Goal: Information Seeking & Learning: Learn about a topic

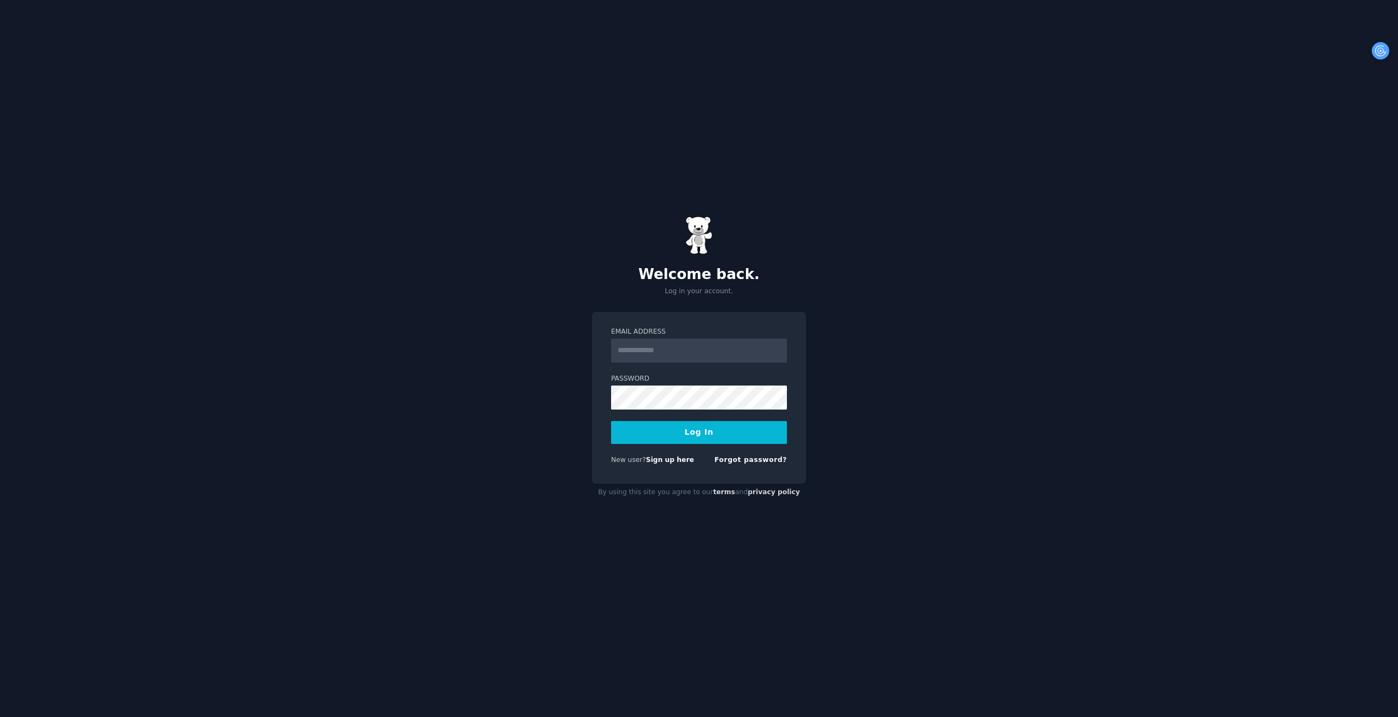
type input "**********"
click at [957, 320] on div "**********" at bounding box center [699, 358] width 1398 height 717
click at [759, 466] on div "Forgot password?" at bounding box center [750, 462] width 73 height 14
click at [761, 464] on div "Forgot password?" at bounding box center [750, 462] width 73 height 14
click at [750, 461] on link "Forgot password?" at bounding box center [750, 460] width 73 height 8
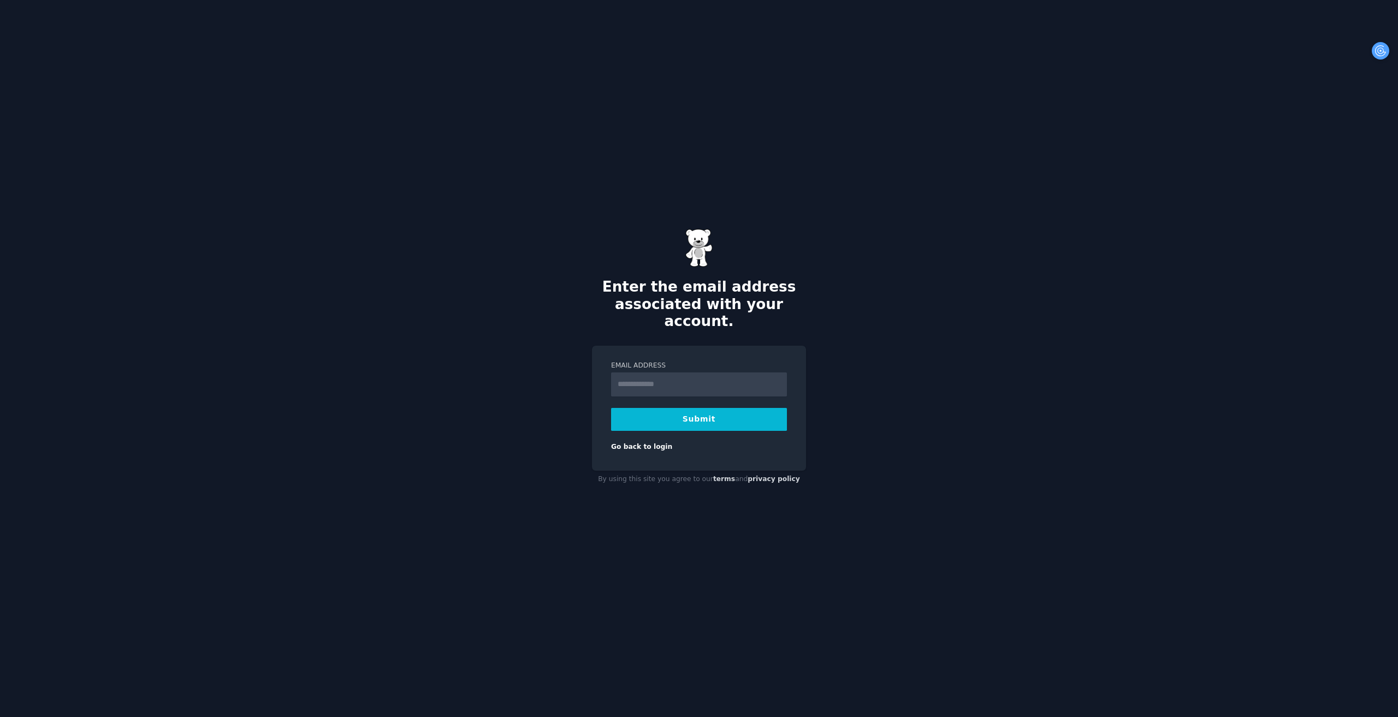
click at [729, 386] on input "Email Address" at bounding box center [699, 384] width 176 height 24
drag, startPoint x: 722, startPoint y: 369, endPoint x: 719, endPoint y: 385, distance: 16.2
click at [722, 372] on input "Email Address" at bounding box center [699, 384] width 176 height 24
type input "**********"
click at [733, 417] on button "Submit" at bounding box center [699, 419] width 176 height 23
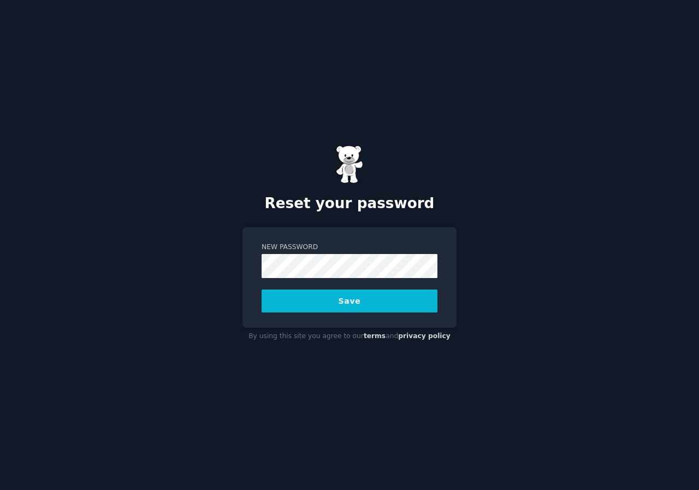
click at [367, 305] on button "Save" at bounding box center [350, 300] width 176 height 23
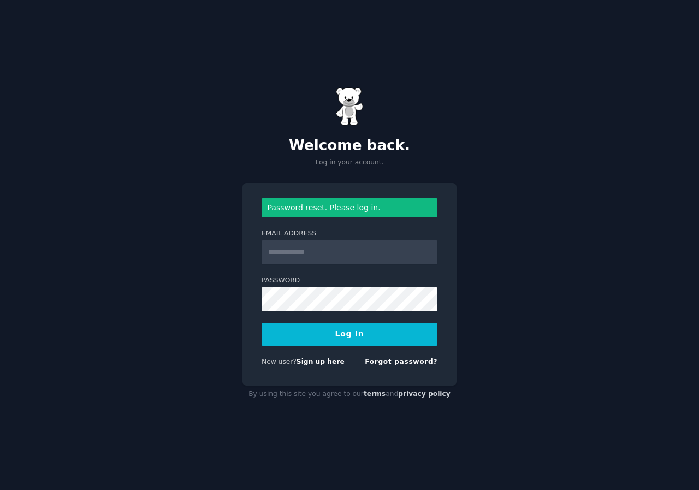
click at [362, 252] on input "Email Address" at bounding box center [350, 252] width 176 height 24
type input "**********"
click at [262, 323] on button "Log In" at bounding box center [350, 334] width 176 height 23
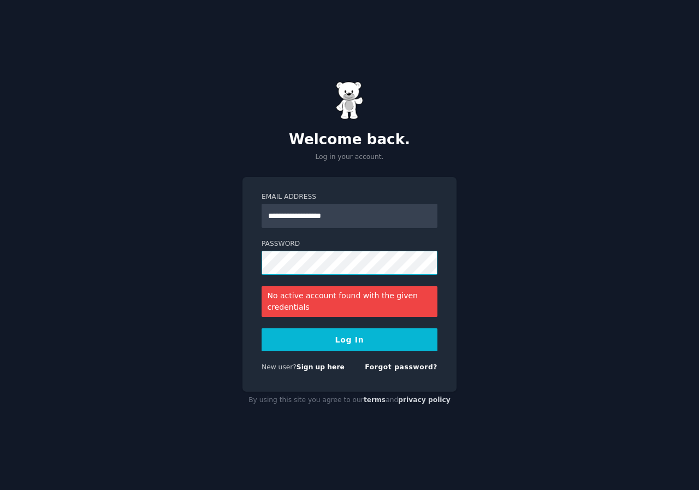
click at [262, 328] on button "Log In" at bounding box center [350, 339] width 176 height 23
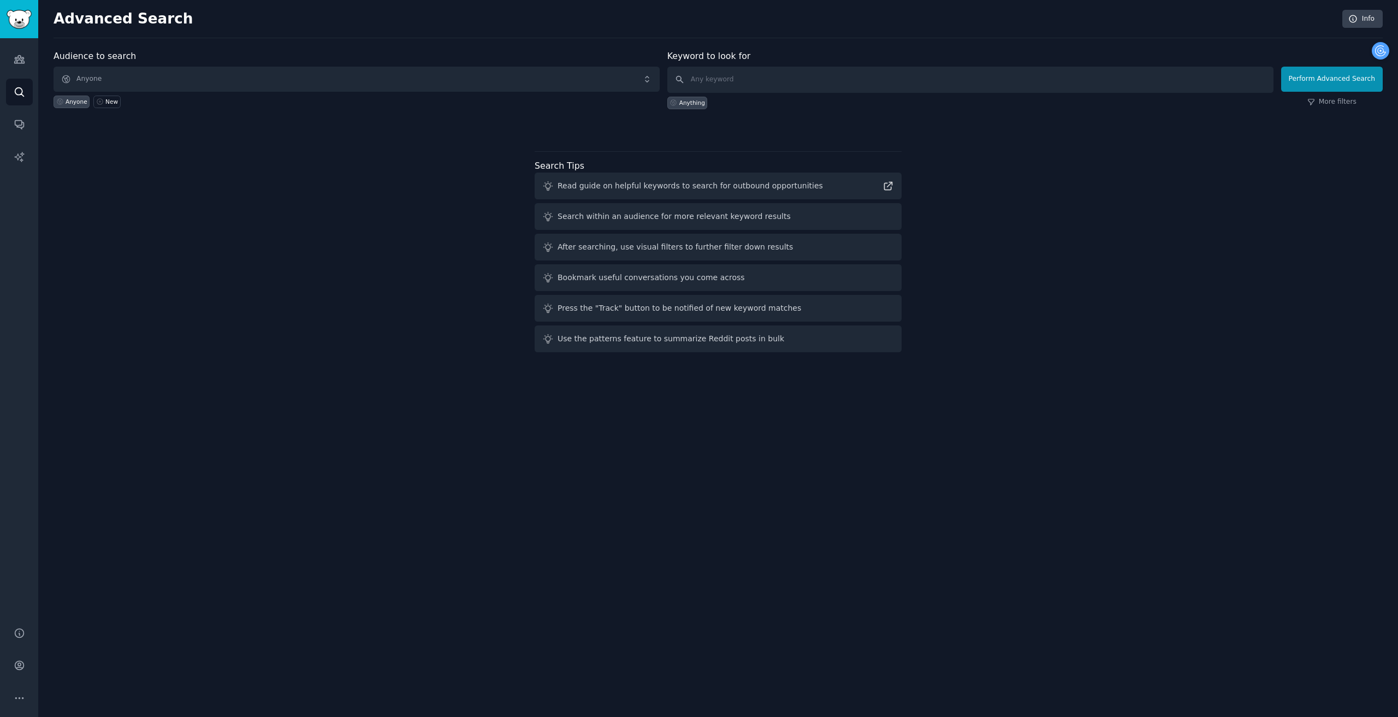
click at [274, 133] on div "Audience to search Anyone Anyone New Keyword to look for Anything Perform Advan…" at bounding box center [718, 203] width 1329 height 307
click at [129, 79] on span "Anyone" at bounding box center [357, 79] width 606 height 25
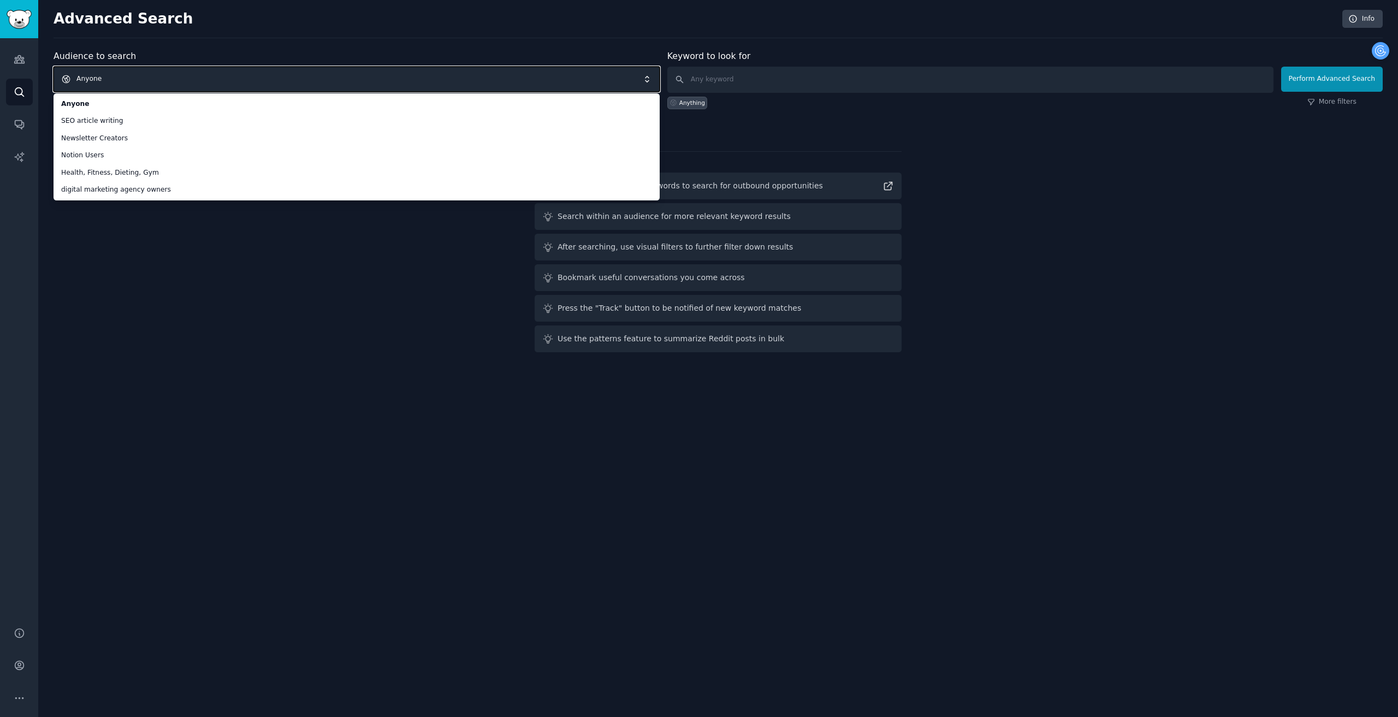
click at [142, 73] on span "Anyone" at bounding box center [357, 79] width 606 height 25
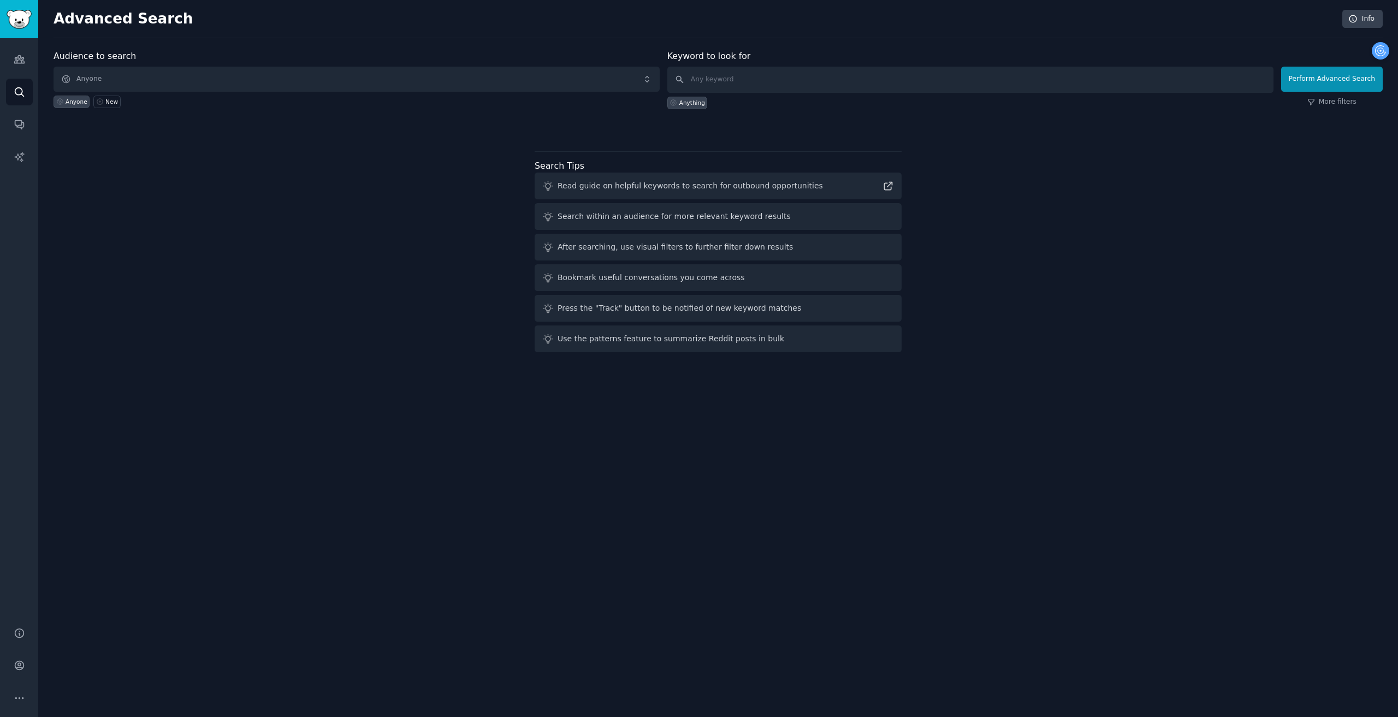
click at [1, 63] on div "Audiences Search Conversations AI Reports" at bounding box center [19, 326] width 38 height 576
click at [12, 62] on link "Audiences" at bounding box center [19, 59] width 27 height 27
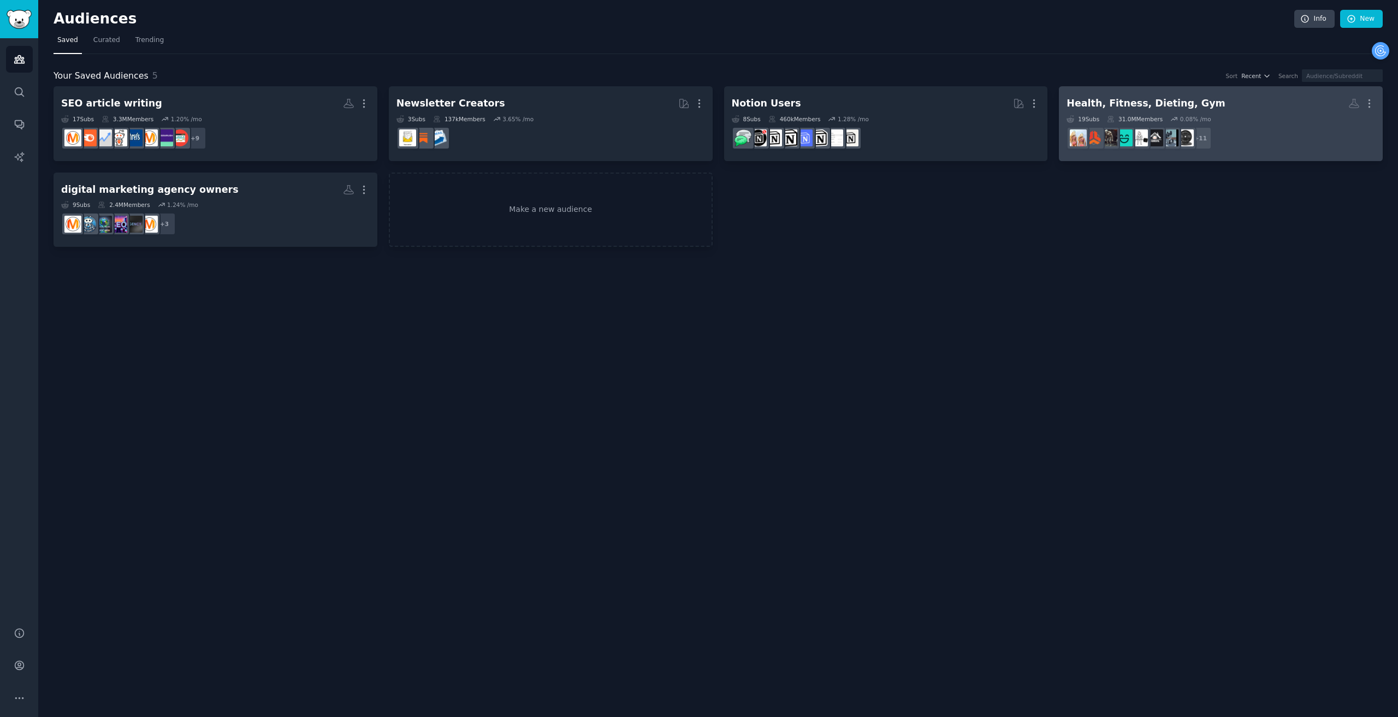
click at [698, 146] on dd "r/PetiteFitness + 11" at bounding box center [1220, 138] width 309 height 31
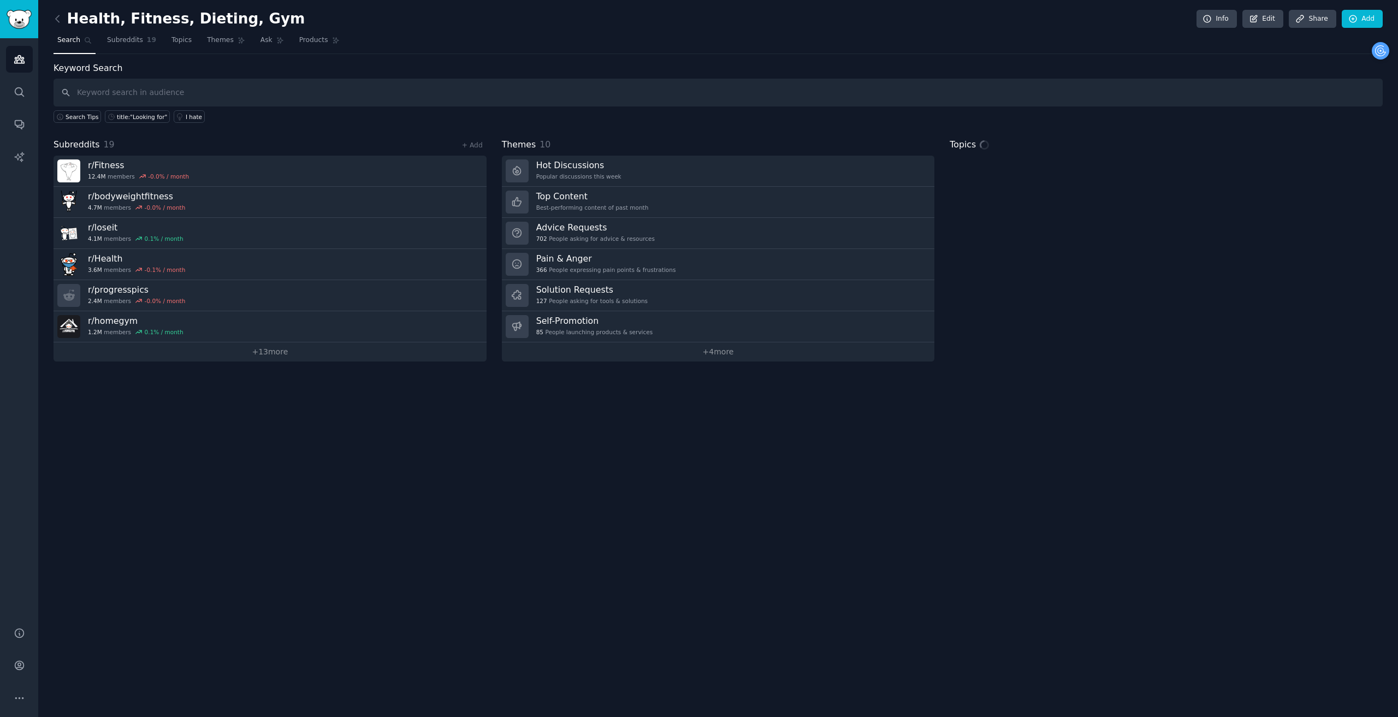
click at [170, 94] on input "text" at bounding box center [718, 93] width 1329 height 28
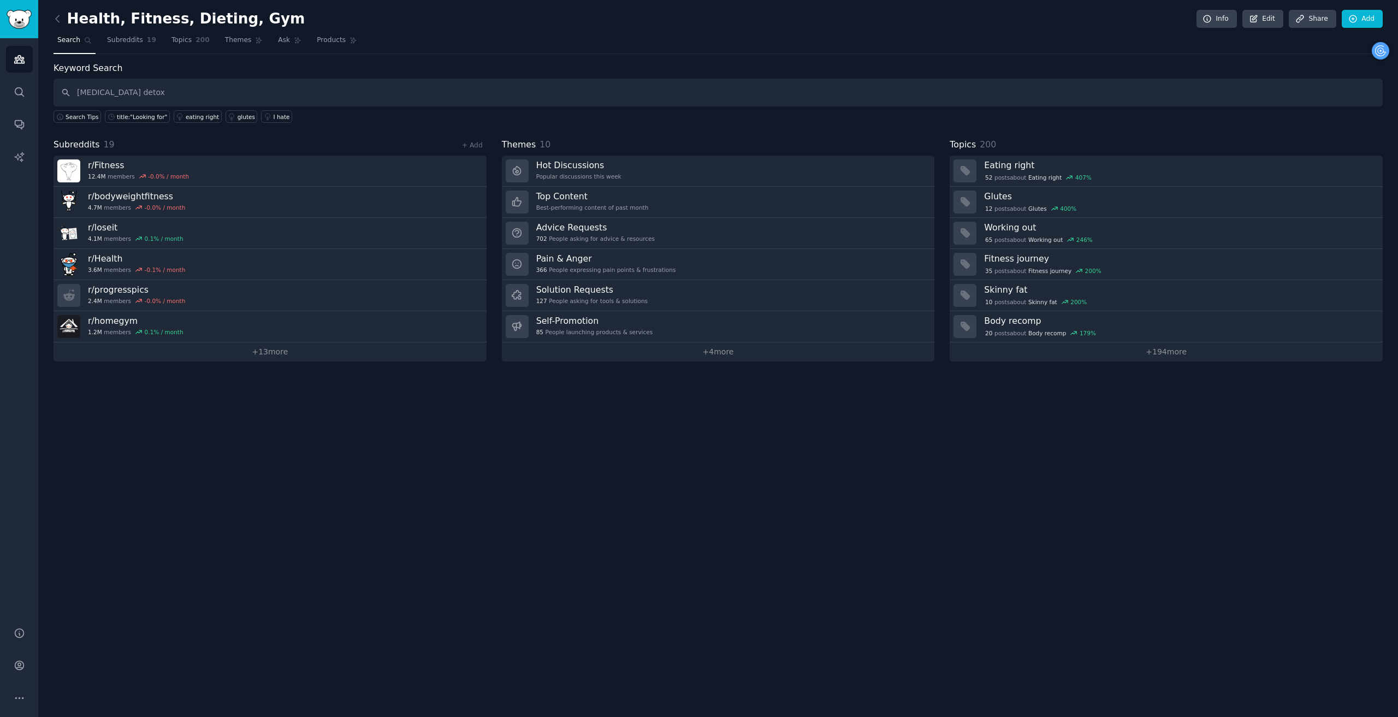
type input "[MEDICAL_DATA] detox"
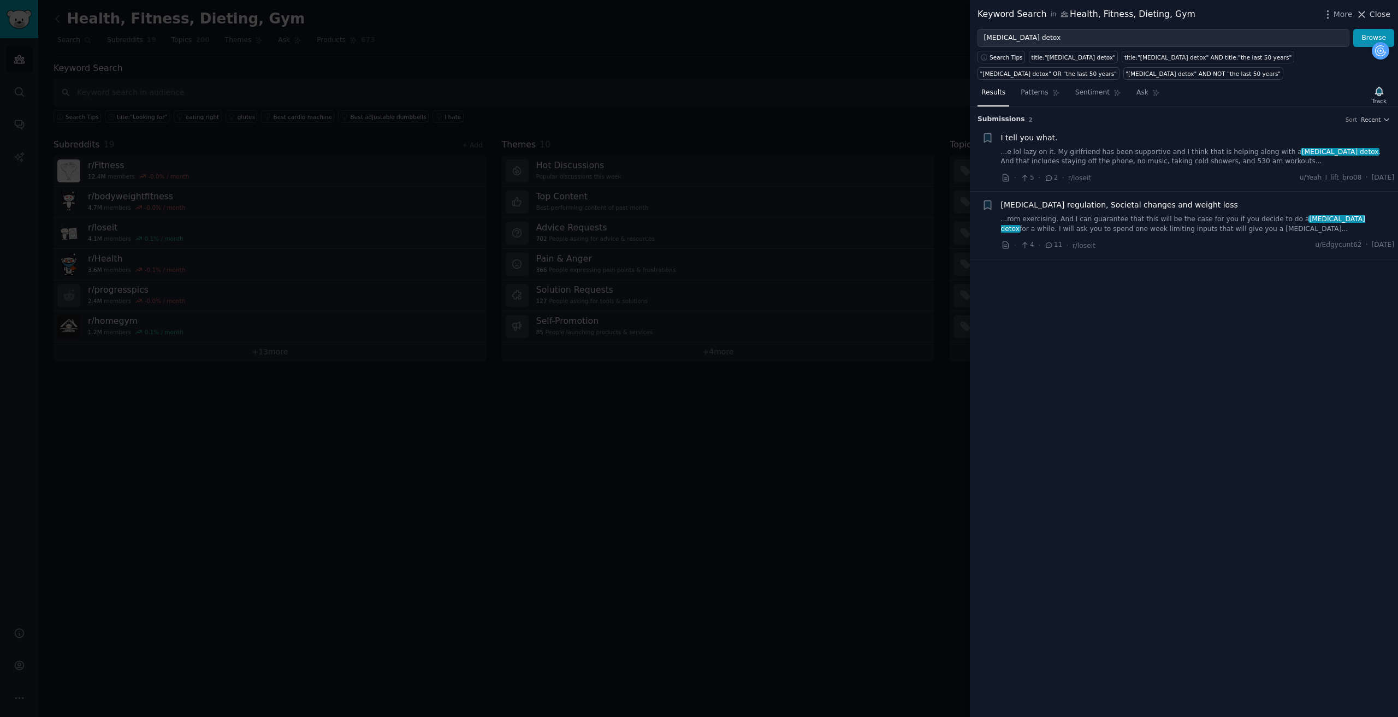
click at [698, 16] on span "Close" at bounding box center [1380, 14] width 21 height 11
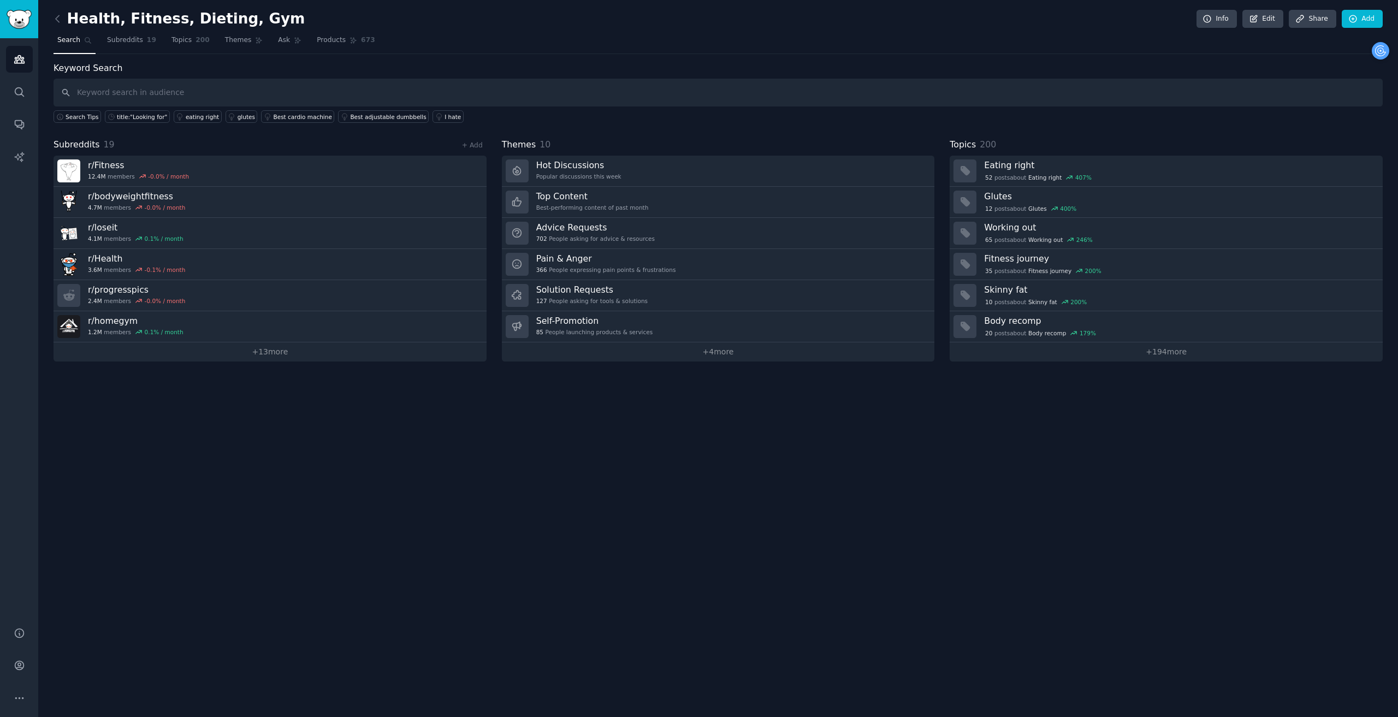
click at [698, 489] on div "Health, Fitness, Dieting, Gym Info Edit Share Add Search Subreddits 19 Topics 2…" at bounding box center [718, 358] width 1360 height 717
click at [285, 91] on input "text" at bounding box center [718, 93] width 1329 height 28
paste input "[MEDICAL_DATA] detox"
type input "[MEDICAL_DATA] detox"
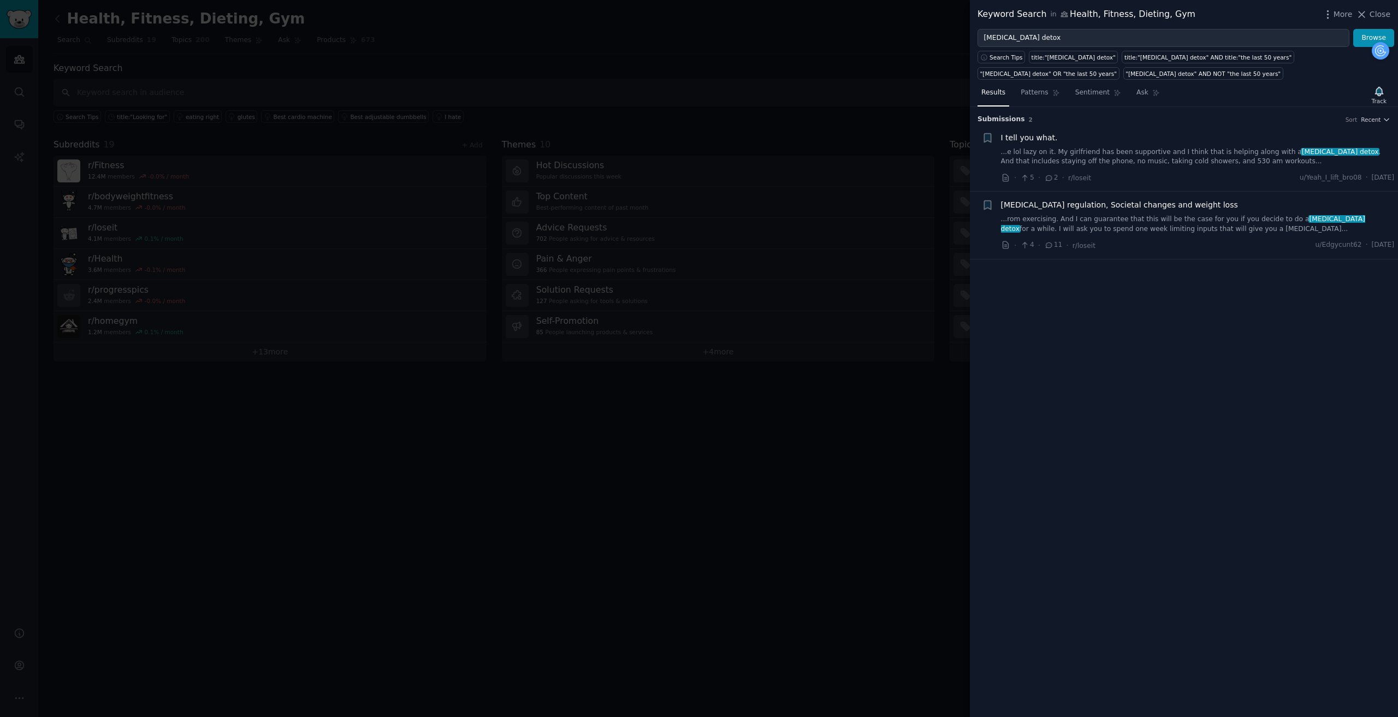
drag, startPoint x: 1021, startPoint y: 200, endPoint x: 1015, endPoint y: 203, distance: 6.4
click at [698, 135] on div "I tell you what." at bounding box center [1198, 137] width 394 height 11
click at [698, 137] on span "I tell you what." at bounding box center [1029, 137] width 57 height 11
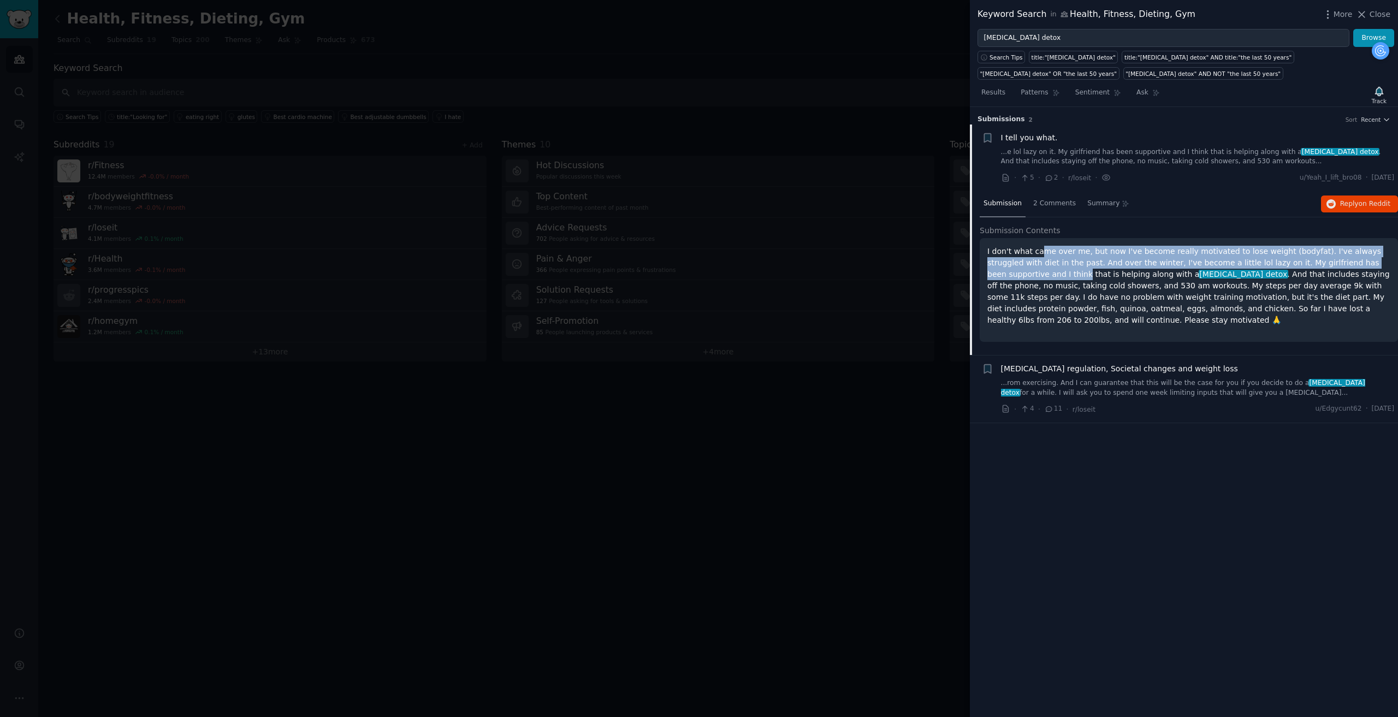
drag, startPoint x: 1041, startPoint y: 252, endPoint x: 1347, endPoint y: 272, distance: 306.5
click at [698, 259] on p "I don't what came over me, but now I've become really motivated to lose weight …" at bounding box center [1188, 286] width 403 height 80
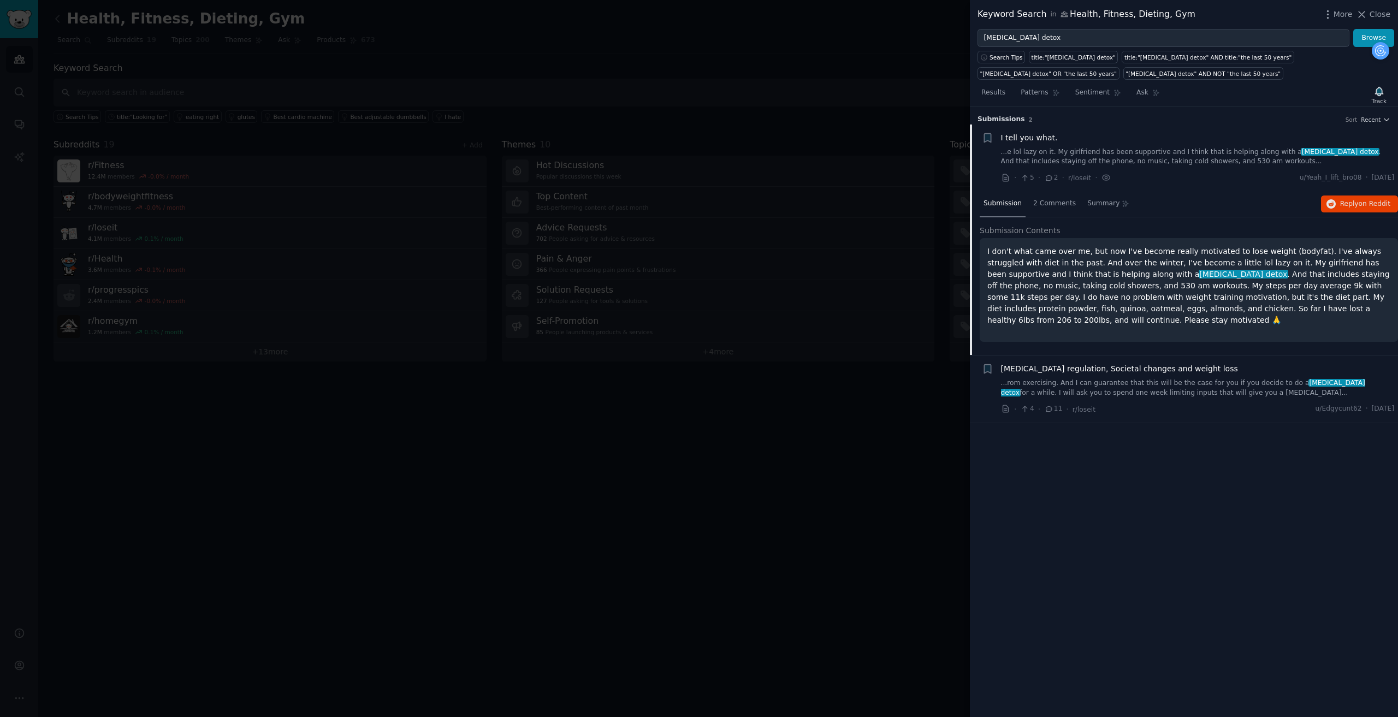
drag, startPoint x: 1340, startPoint y: 275, endPoint x: 1343, endPoint y: 265, distance: 10.2
click at [698, 273] on p "I don't what came over me, but now I've become really motivated to lose weight …" at bounding box center [1188, 286] width 403 height 80
click at [698, 199] on button "Reply on Reddit" at bounding box center [1359, 203] width 77 height 17
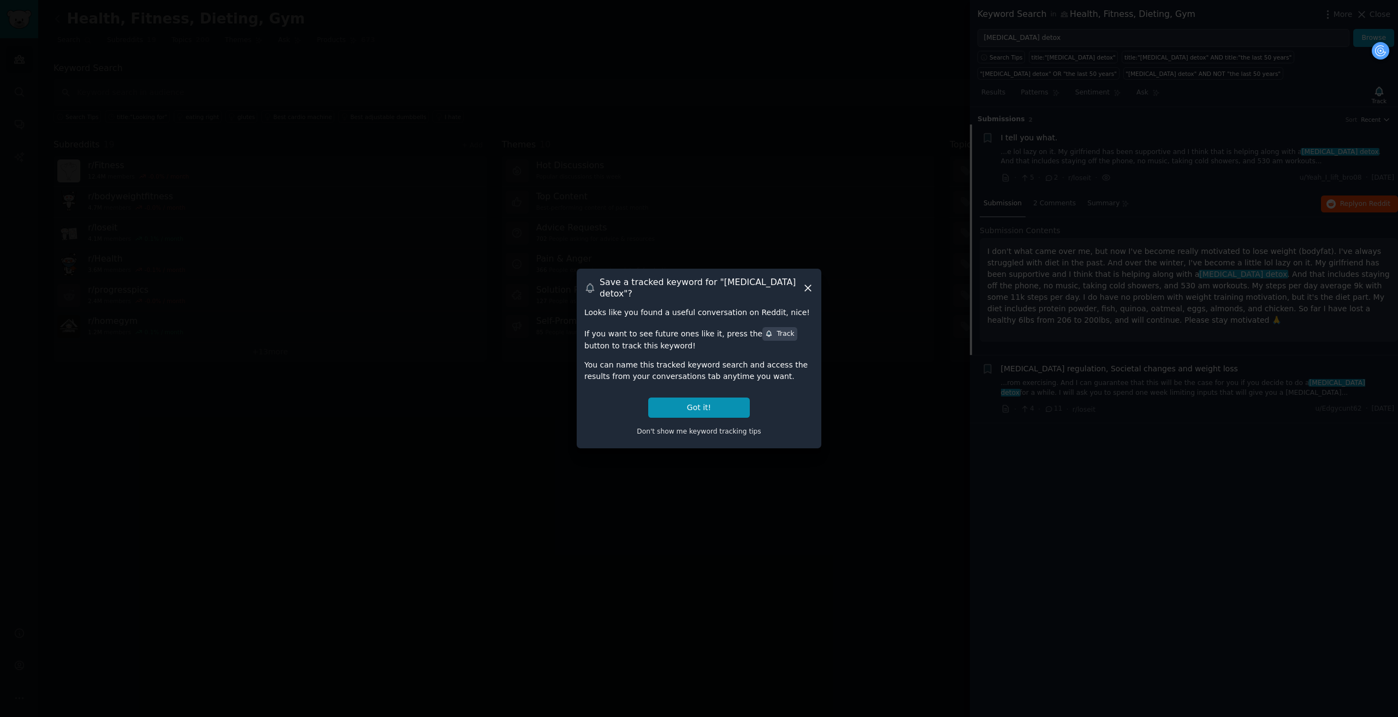
drag, startPoint x: 810, startPoint y: 298, endPoint x: 810, endPoint y: 291, distance: 7.7
click at [698, 297] on div "Save a tracked keyword for " [MEDICAL_DATA] detox "? Looks like you found a use…" at bounding box center [699, 358] width 245 height 179
click at [698, 287] on icon at bounding box center [807, 287] width 11 height 11
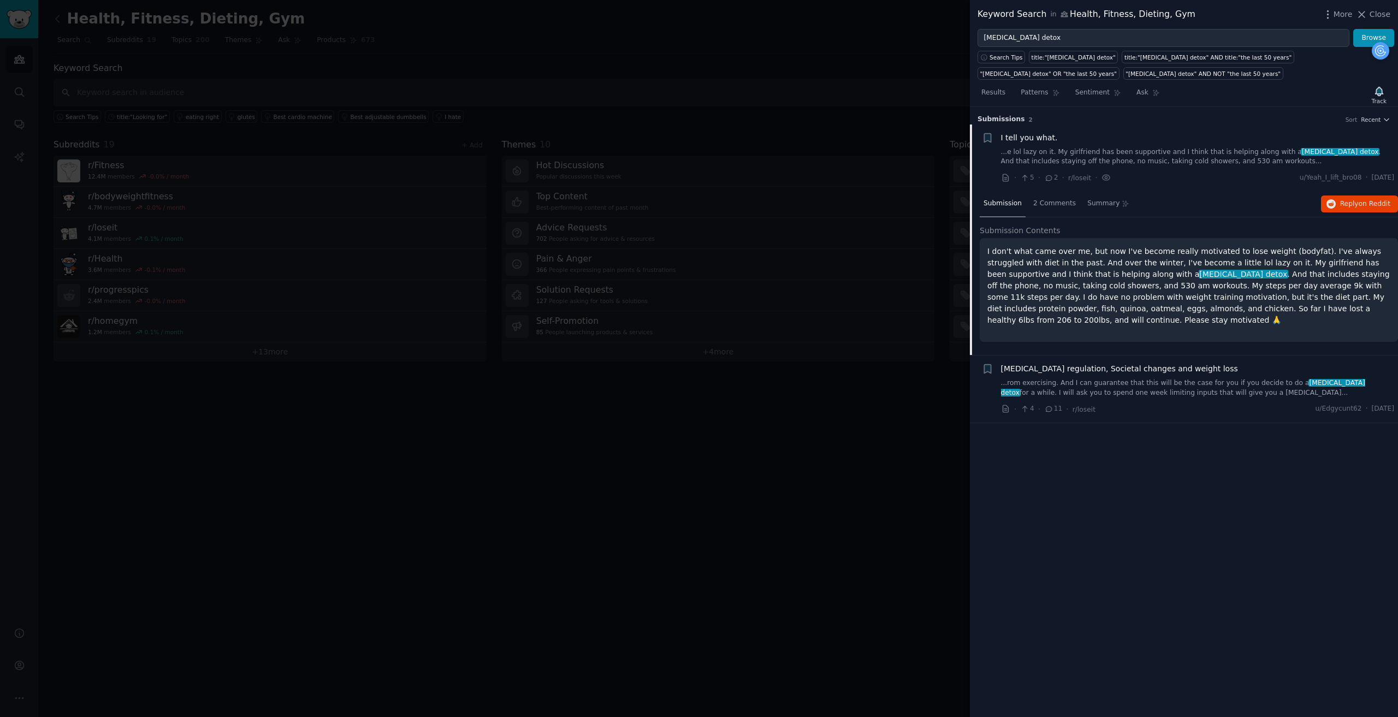
click at [698, 399] on div "[MEDICAL_DATA] regulation, Societal changes and weight loss ...rom exercising. …" at bounding box center [1198, 389] width 394 height 52
click at [698, 389] on link "...rom exercising. And I can guarantee that this will be the case for you if yo…" at bounding box center [1198, 387] width 394 height 19
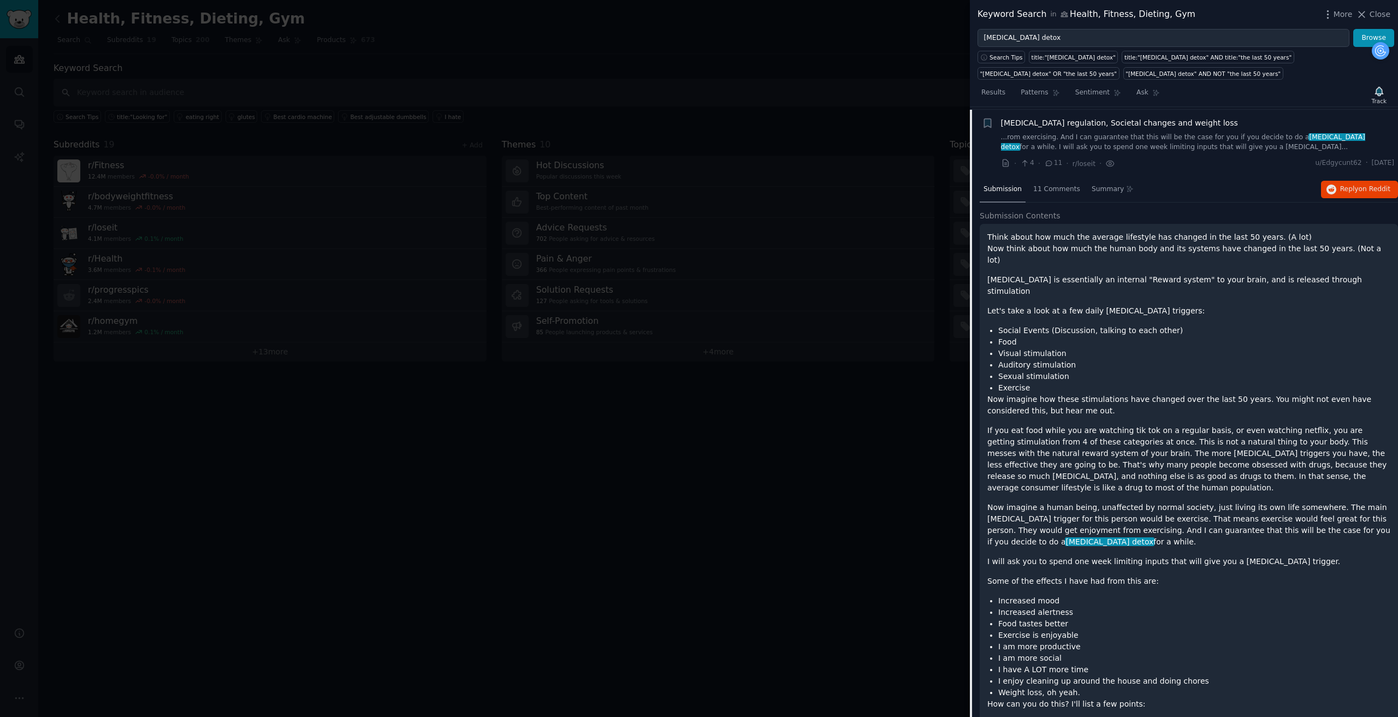
scroll to position [85, 0]
click at [698, 187] on span "on Reddit" at bounding box center [1375, 186] width 32 height 8
